Goal: Task Accomplishment & Management: Use online tool/utility

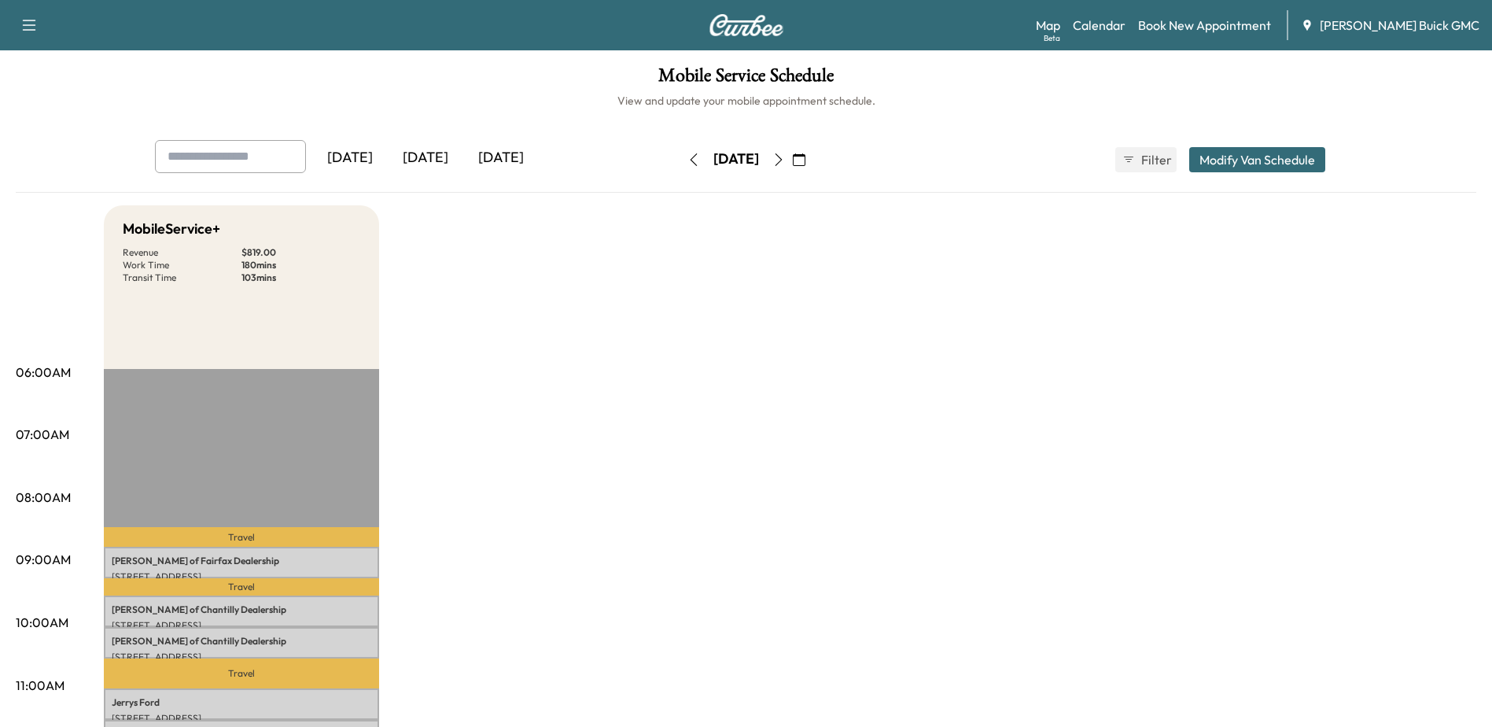
click at [805, 162] on icon "button" at bounding box center [799, 159] width 13 height 13
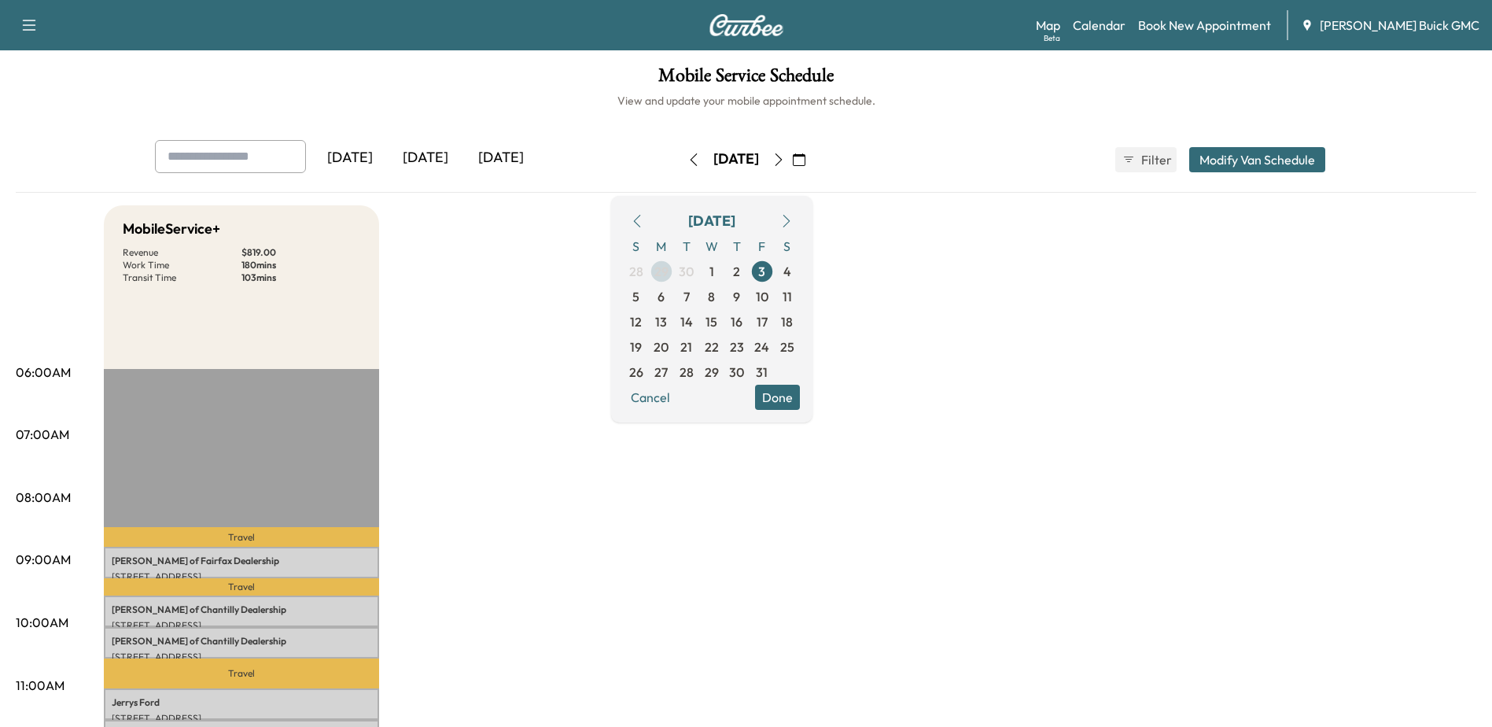
click at [668, 276] on span "29" at bounding box center [661, 271] width 14 height 19
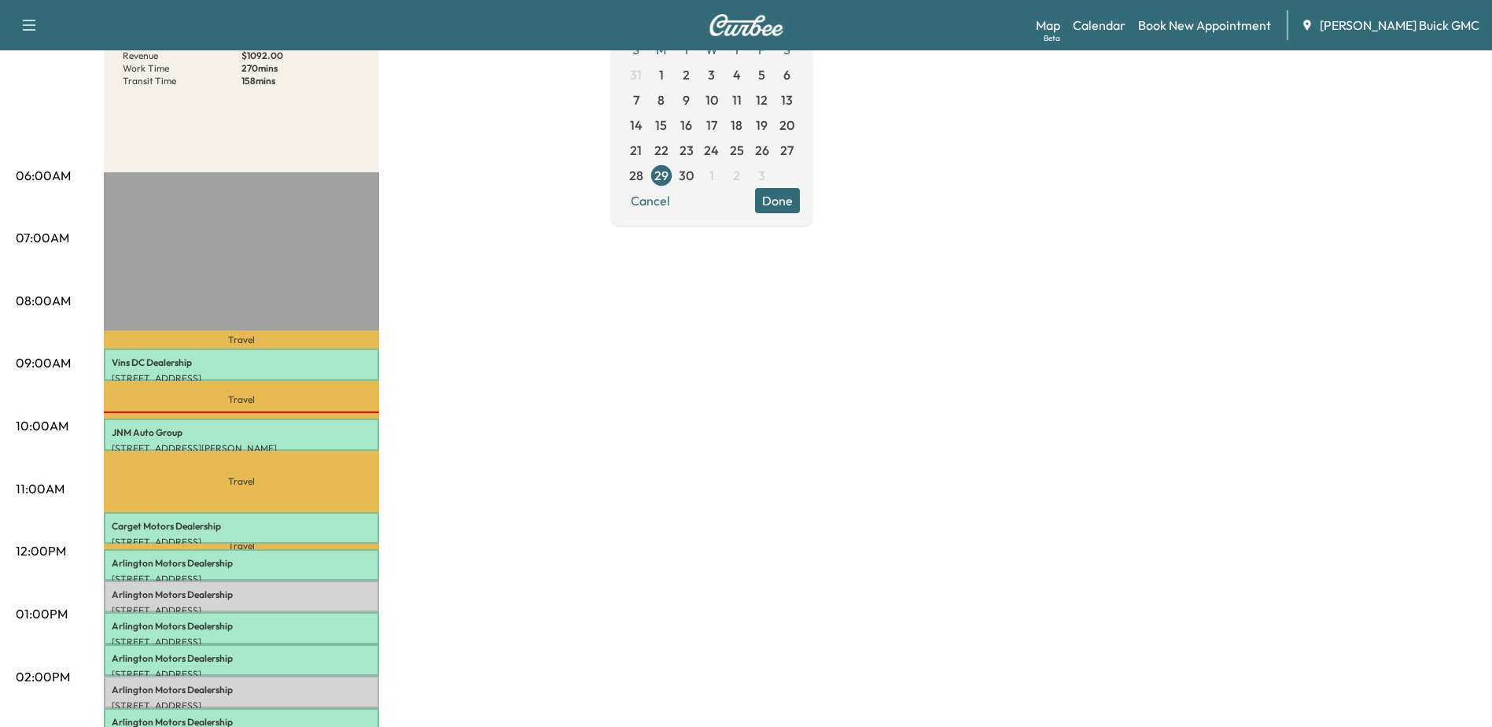
scroll to position [315, 0]
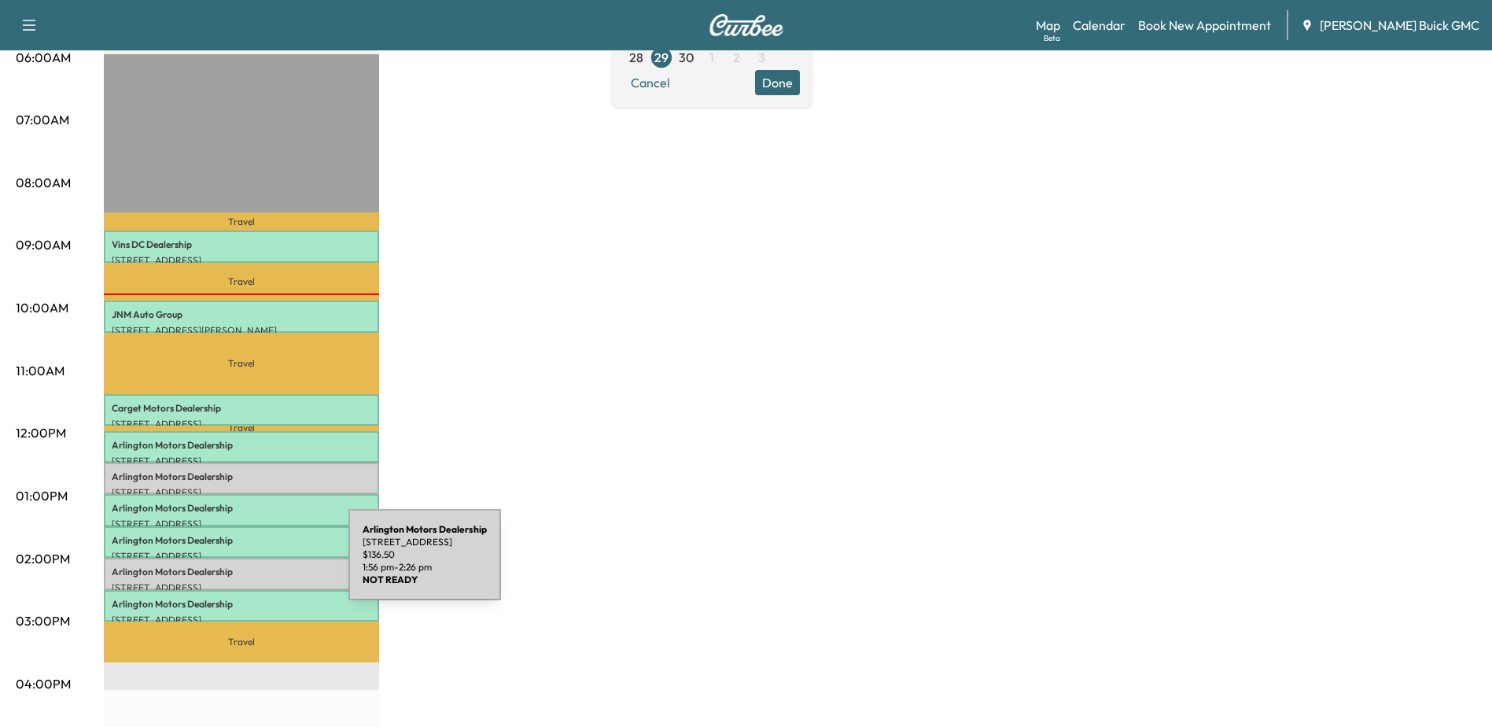
click at [230, 565] on p "Arlington Motors Dealership" at bounding box center [242, 571] width 260 height 13
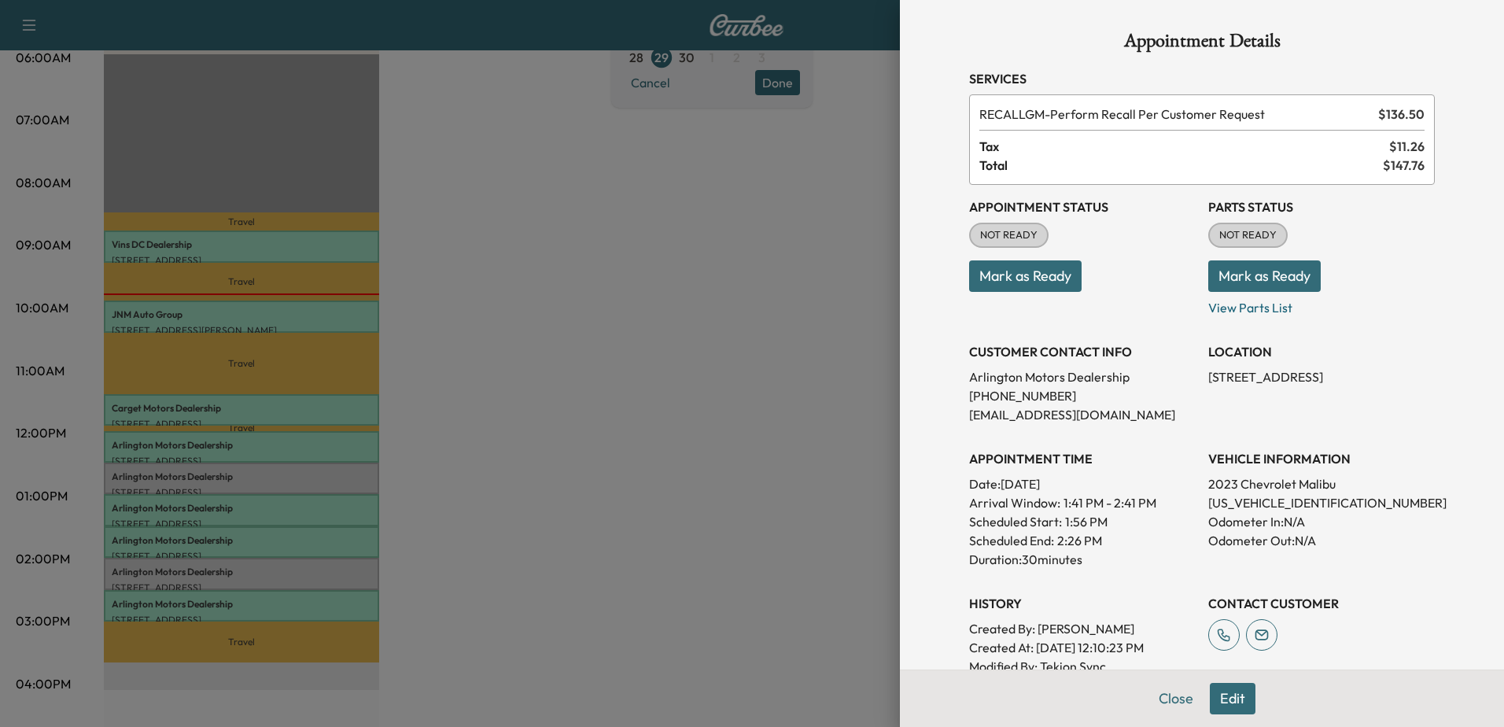
click at [1253, 499] on p "[US_VEHICLE_IDENTIFICATION_NUMBER]" at bounding box center [1321, 502] width 226 height 19
copy p "[US_VEHICLE_IDENTIFICATION_NUMBER]"
click at [1242, 502] on p "[US_VEHICLE_IDENTIFICATION_NUMBER]" at bounding box center [1321, 502] width 226 height 19
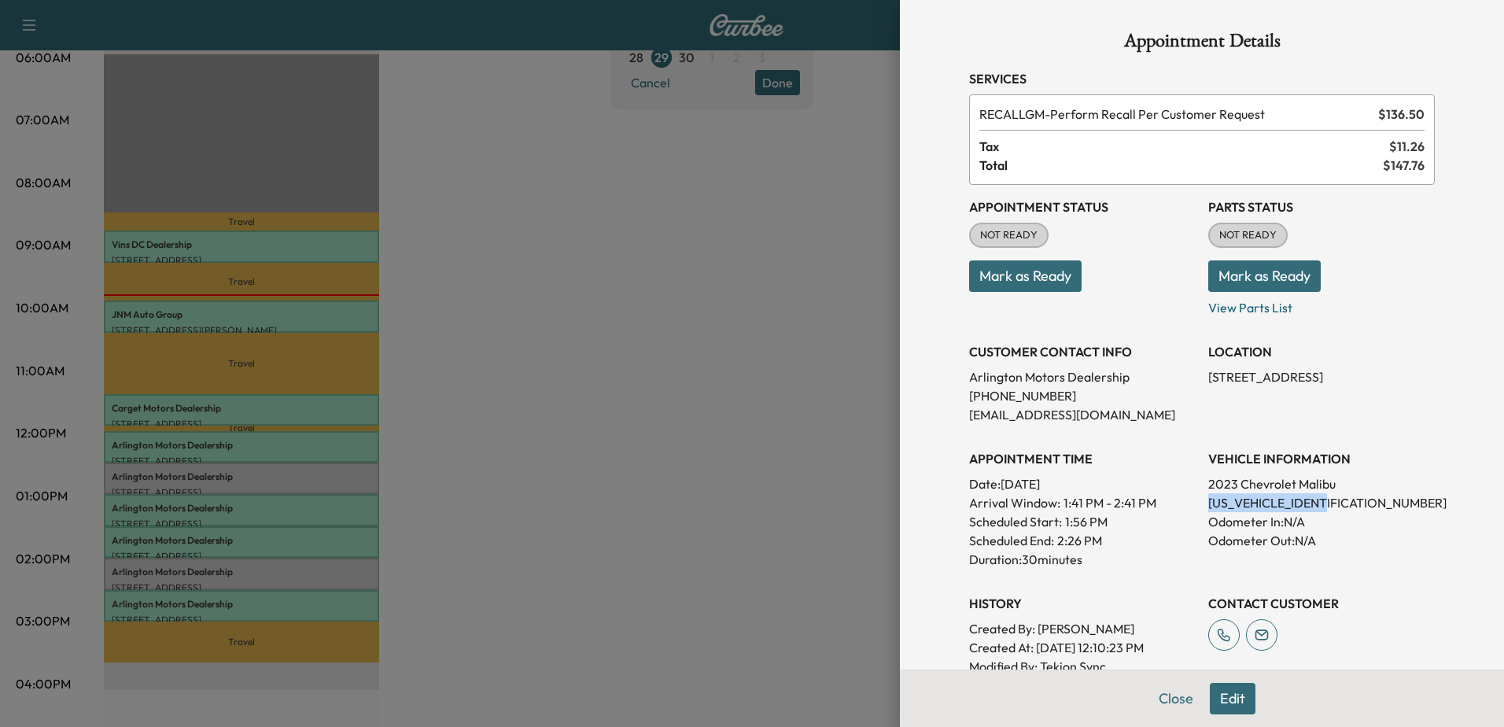
copy p "[US_VEHICLE_IDENTIFICATION_NUMBER]"
click at [125, 476] on div at bounding box center [752, 363] width 1504 height 727
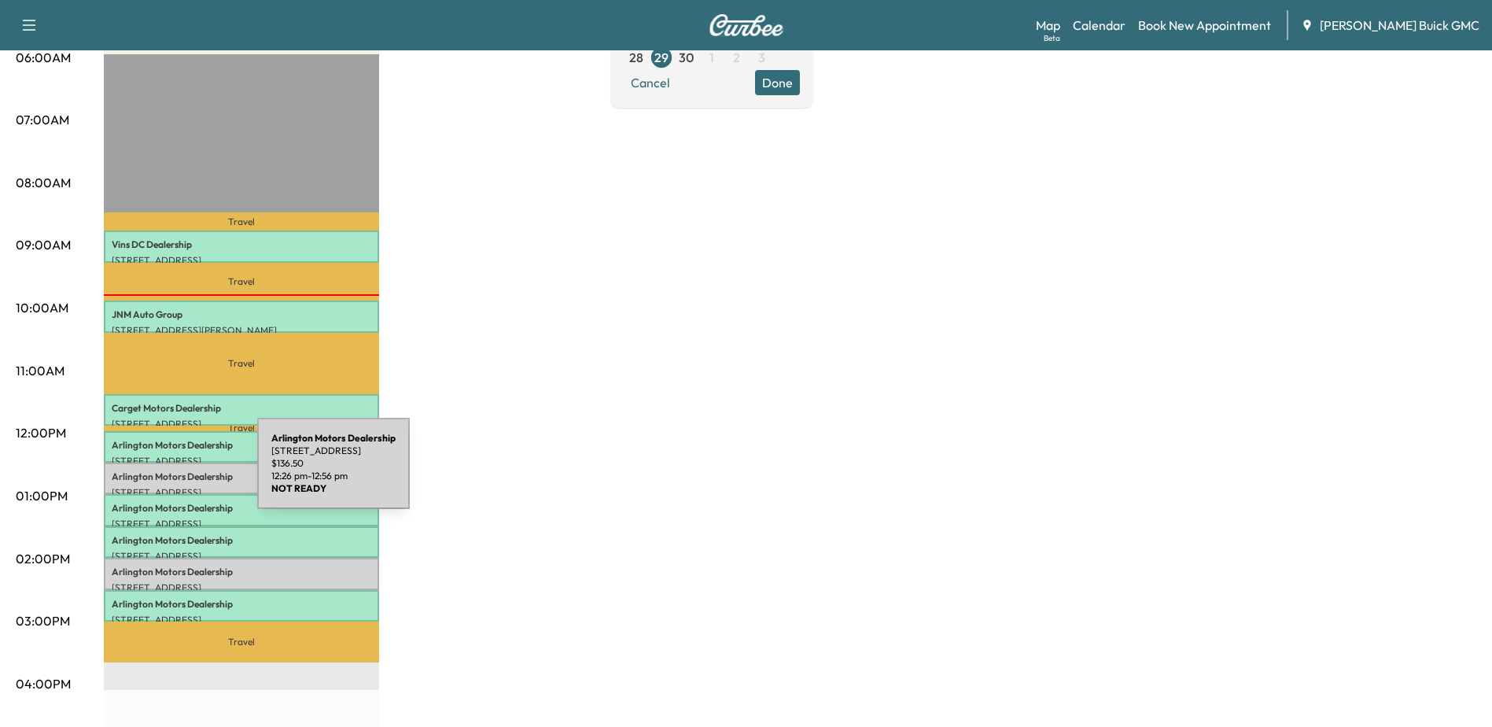
click at [139, 472] on p "Arlington Motors Dealership" at bounding box center [242, 476] width 260 height 13
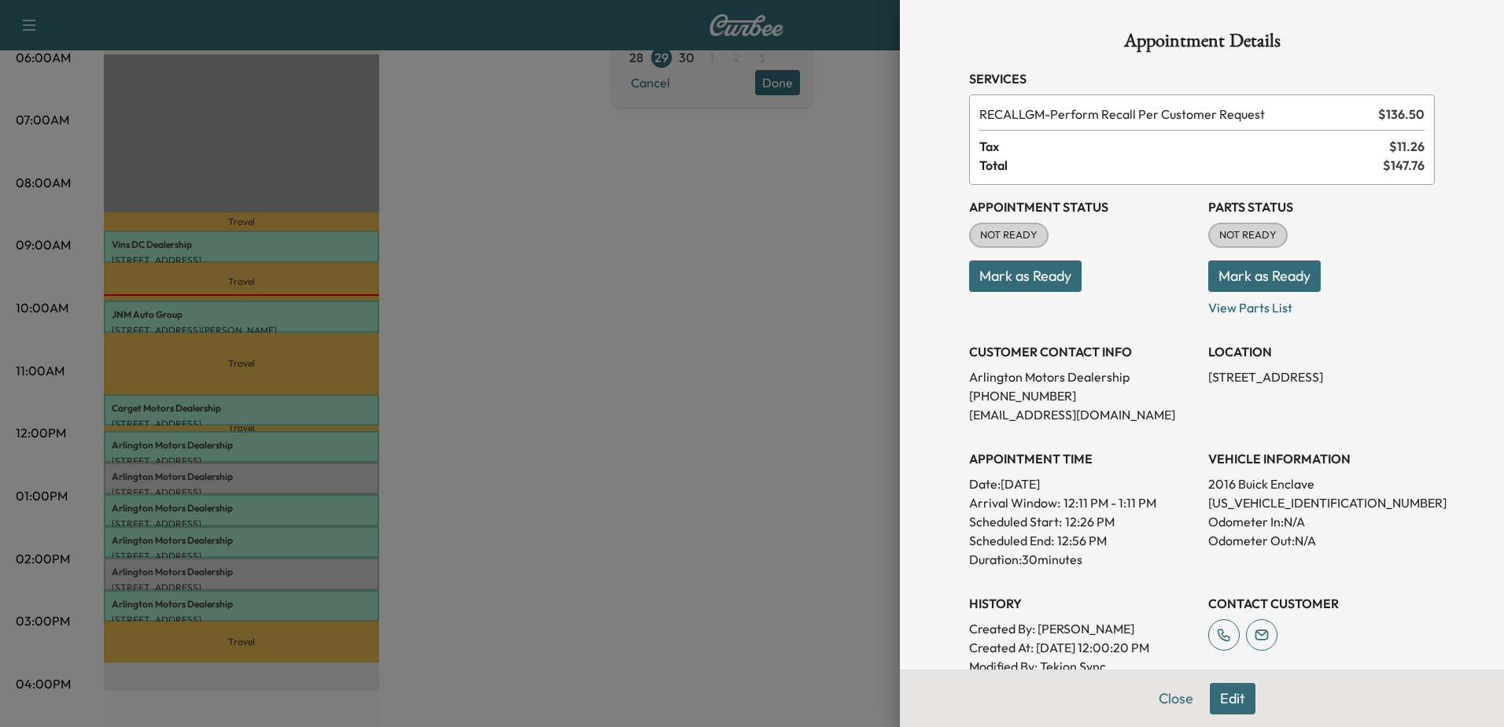
click at [1258, 506] on p "[US_VEHICLE_IDENTIFICATION_NUMBER]" at bounding box center [1321, 502] width 226 height 19
copy p "[US_VEHICLE_IDENTIFICATION_NUMBER]"
click at [657, 422] on div at bounding box center [752, 363] width 1504 height 727
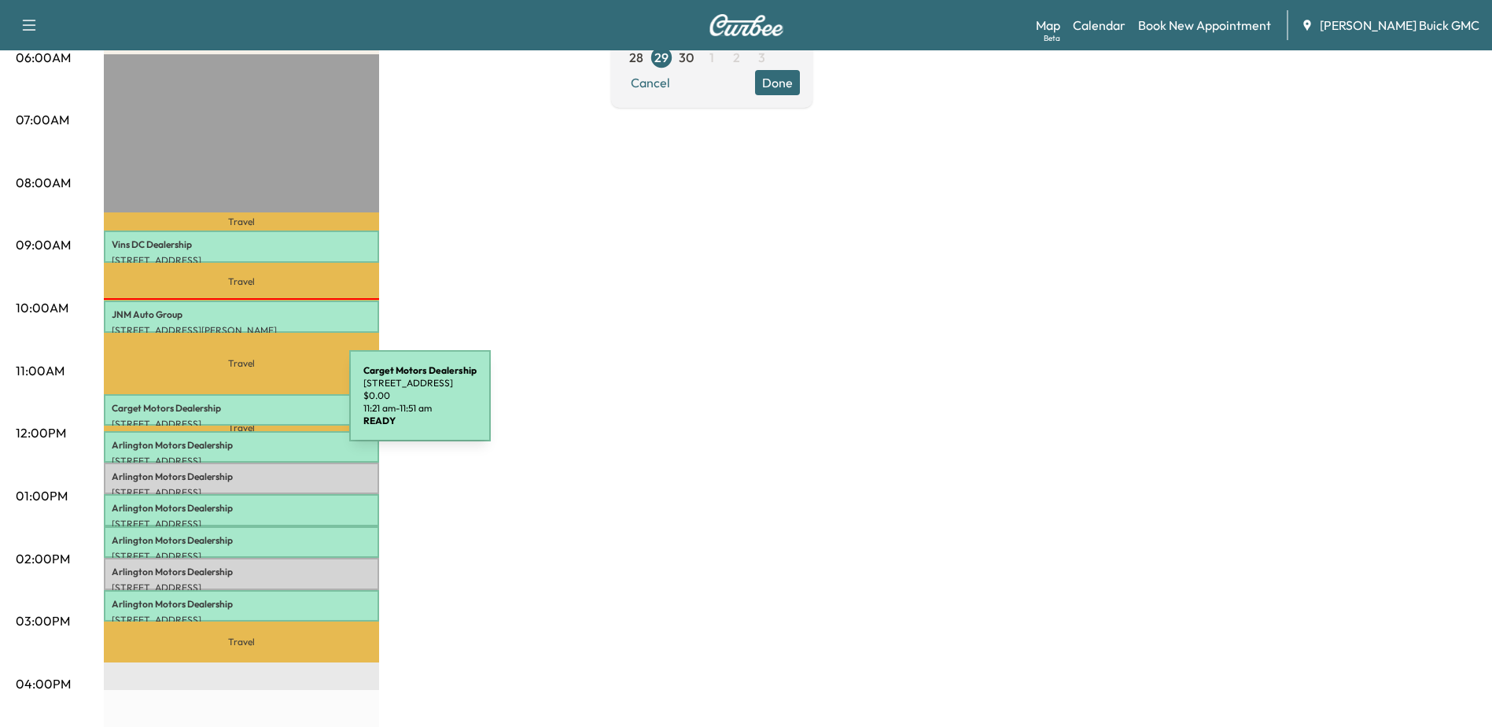
click at [231, 404] on p "Carget Motors Dealership" at bounding box center [242, 408] width 260 height 13
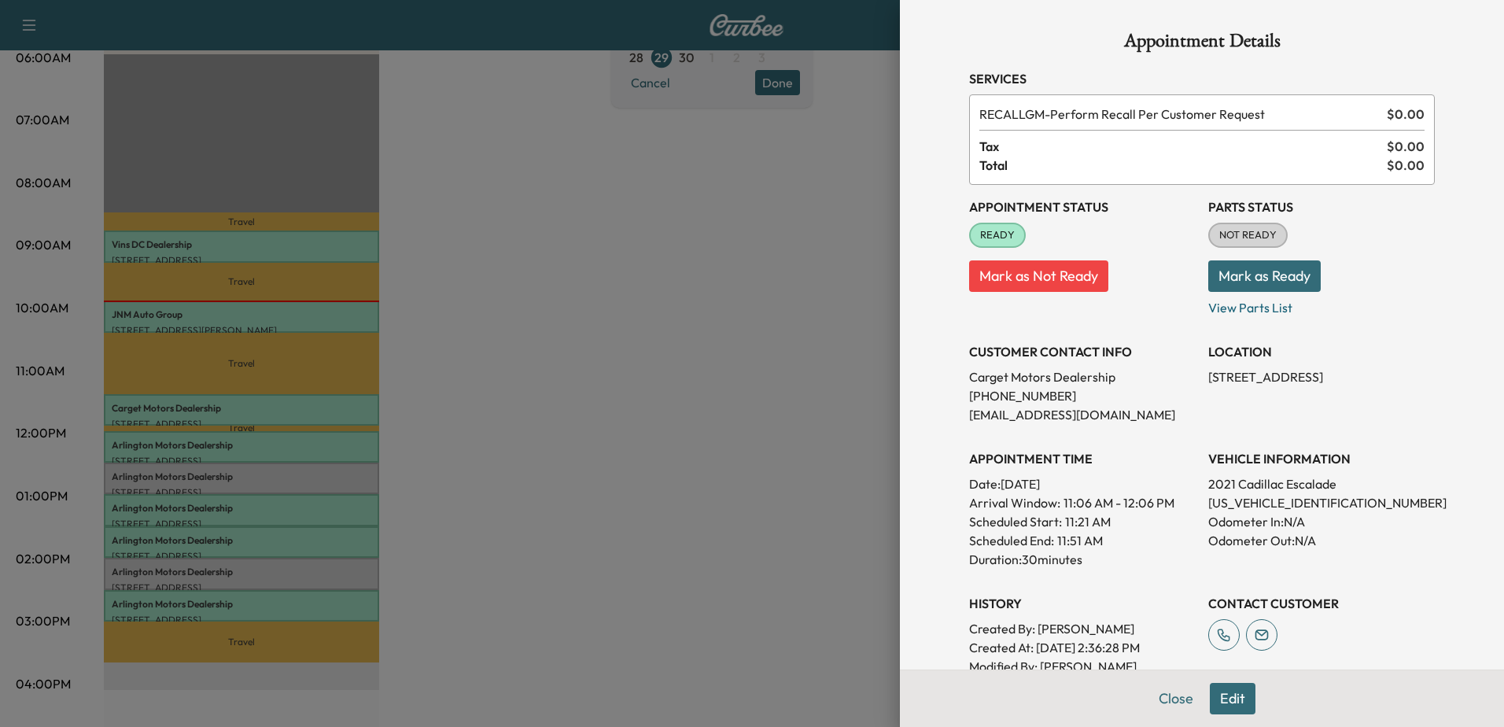
click at [227, 606] on div at bounding box center [752, 363] width 1504 height 727
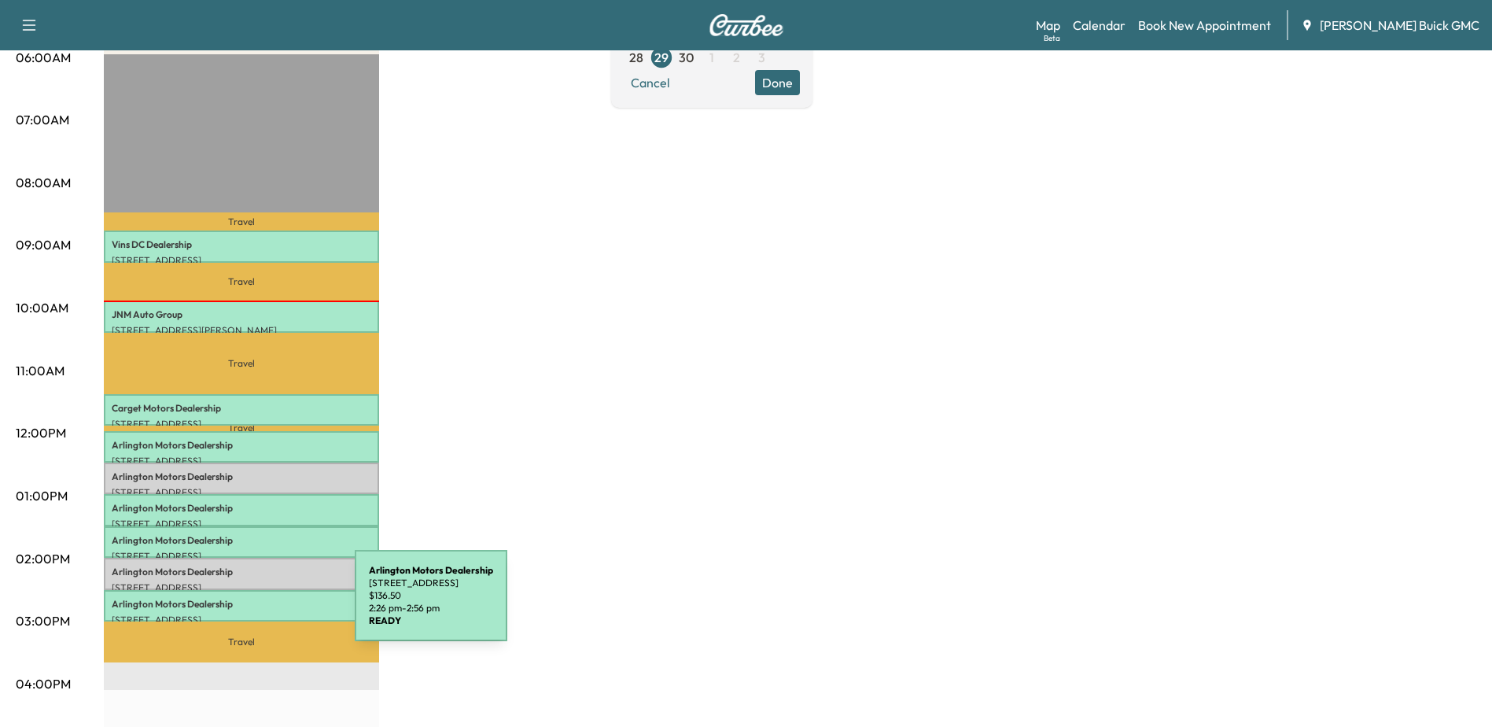
click at [237, 604] on div "Arlington Motors Dealership [STREET_ADDRESS] $ 136.50 2:26 pm - 2:56 pm" at bounding box center [241, 605] width 275 height 31
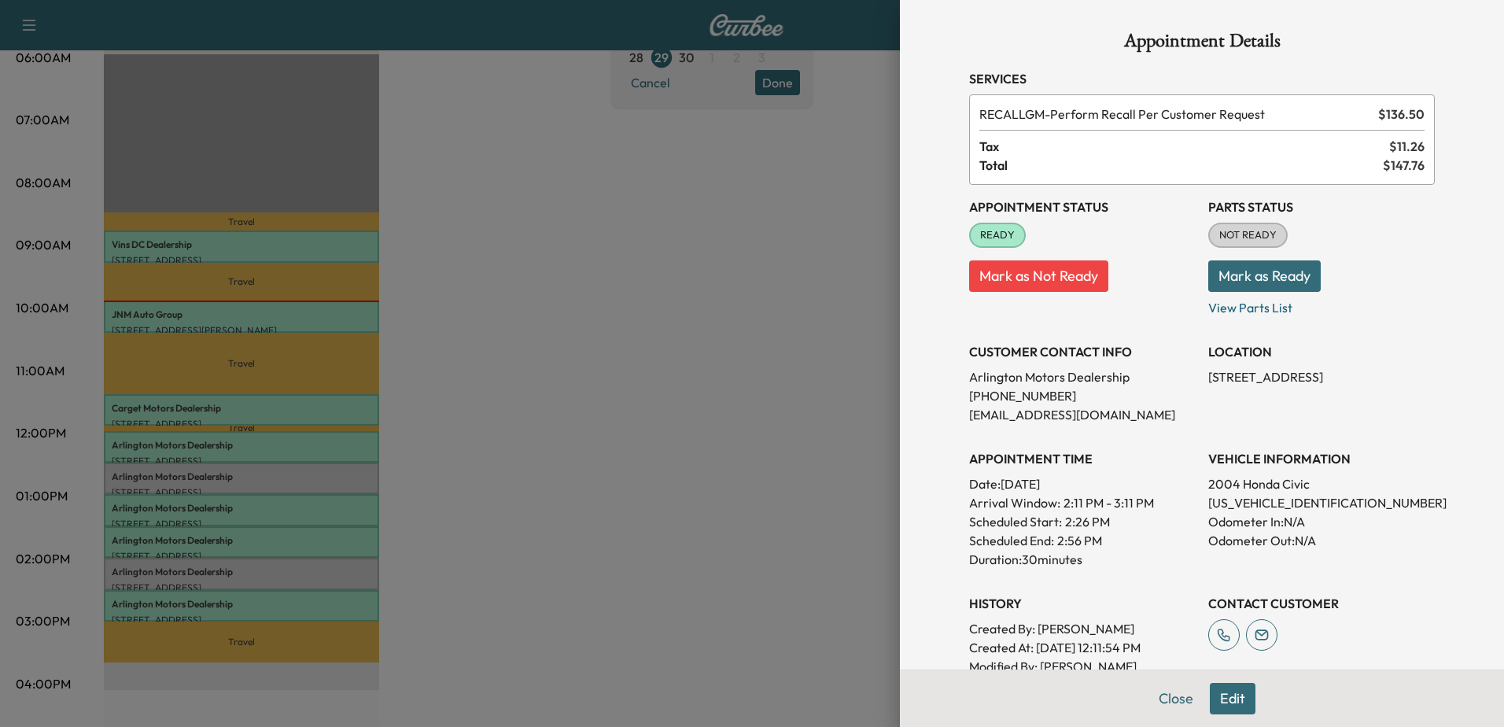
click at [1281, 499] on p "[US_VEHICLE_IDENTIFICATION_NUMBER]" at bounding box center [1321, 502] width 226 height 19
drag, startPoint x: 1281, startPoint y: 499, endPoint x: 1297, endPoint y: 507, distance: 18.0
copy p "[US_VEHICLE_IDENTIFICATION_NUMBER]"
drag, startPoint x: 170, startPoint y: 510, endPoint x: 175, endPoint y: 539, distance: 29.6
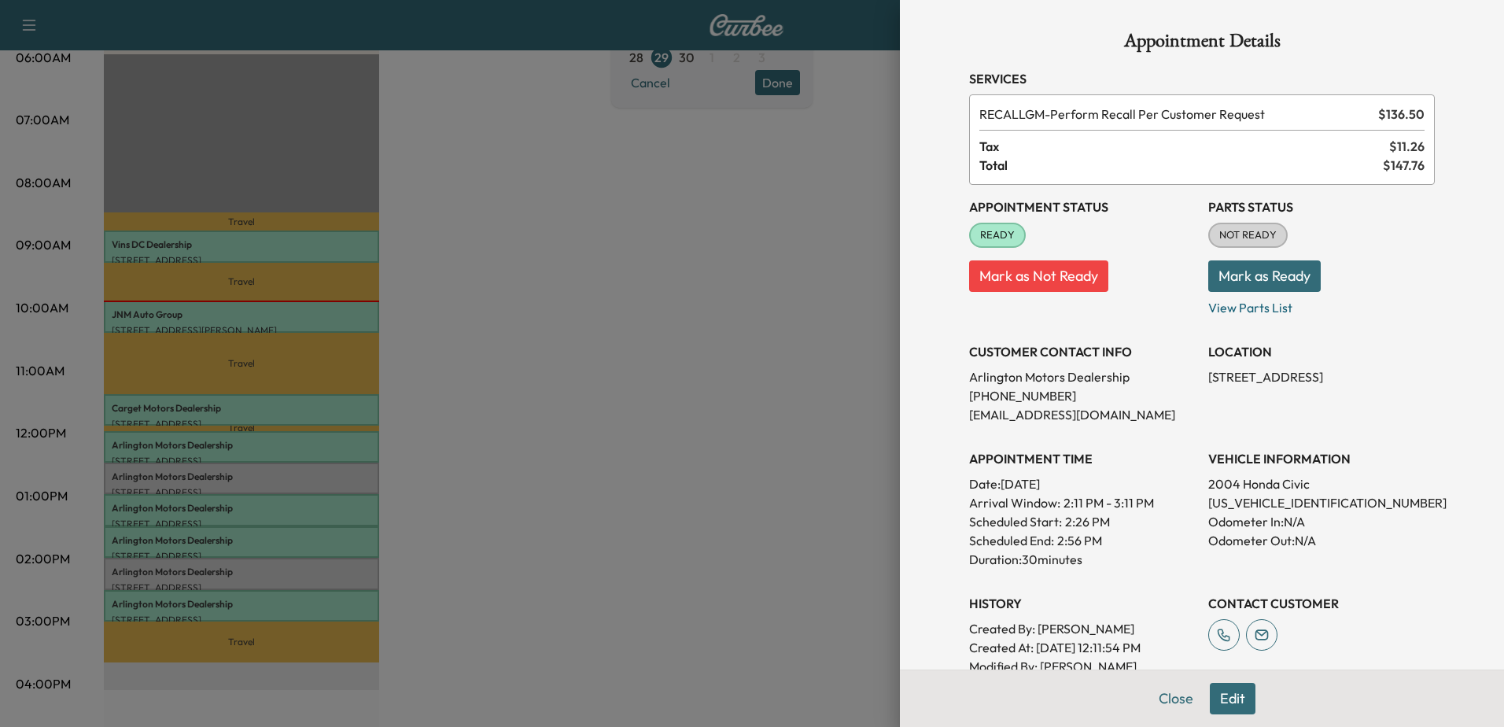
click at [173, 517] on div at bounding box center [752, 363] width 1504 height 727
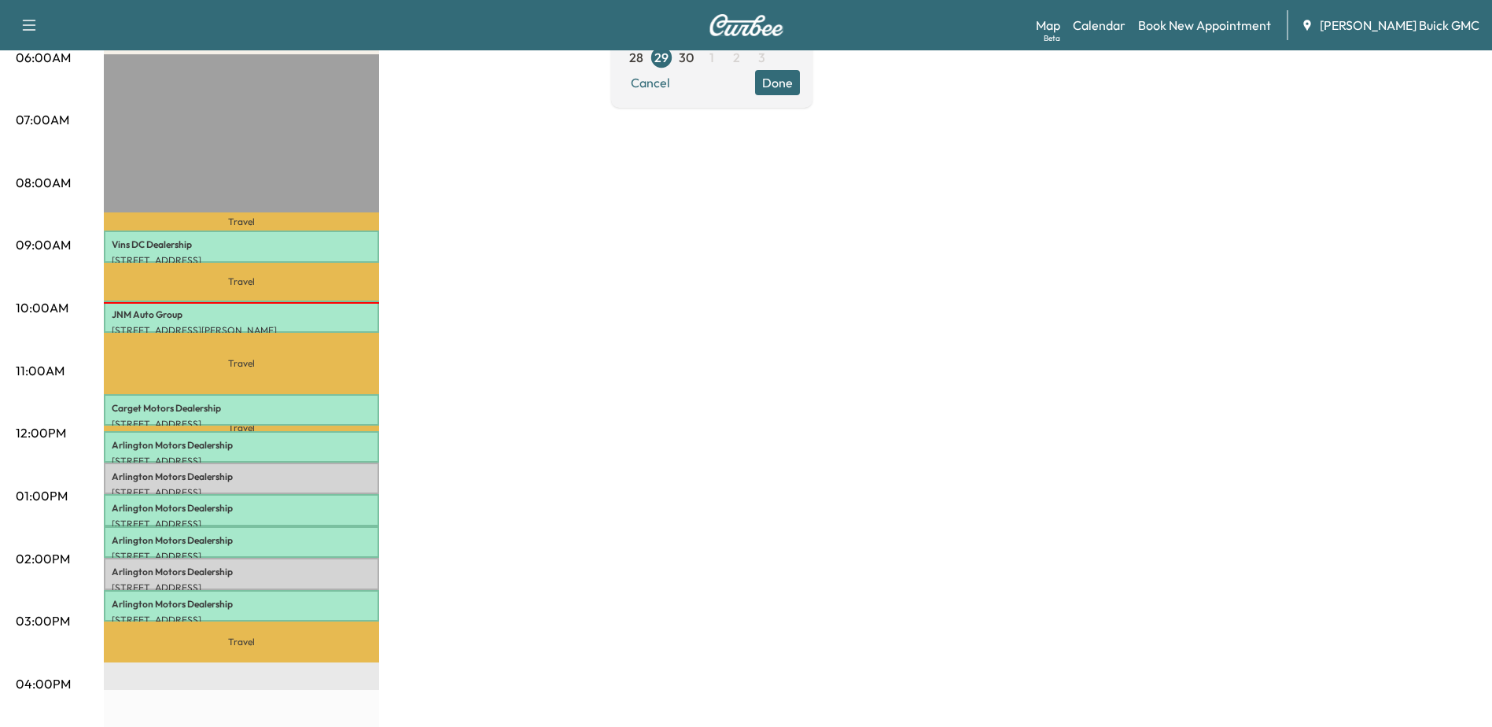
click at [690, 484] on div "MobileService+ Revenue $ 1092.00 Work Time 270 mins Transit Time 158 mins Trave…" at bounding box center [790, 481] width 1372 height 1180
